Goal: Find specific page/section: Find specific page/section

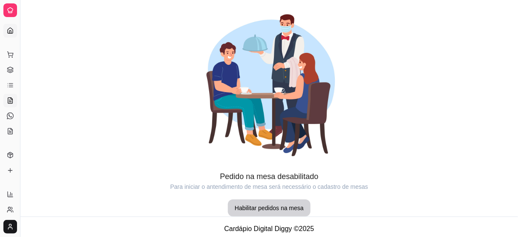
click at [10, 25] on link "Dashboard" at bounding box center [10, 31] width 14 height 14
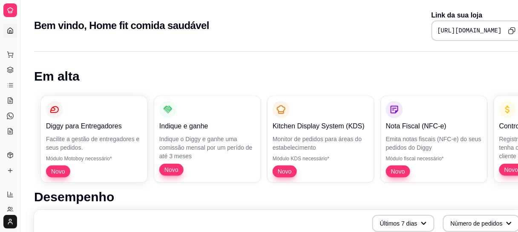
click at [13, 29] on icon at bounding box center [10, 30] width 7 height 7
click at [7, 34] on div "Dia a dia" at bounding box center [9, 41] width 13 height 14
click at [14, 10] on div at bounding box center [10, 10] width 14 height 14
